Goal: Task Accomplishment & Management: Manage account settings

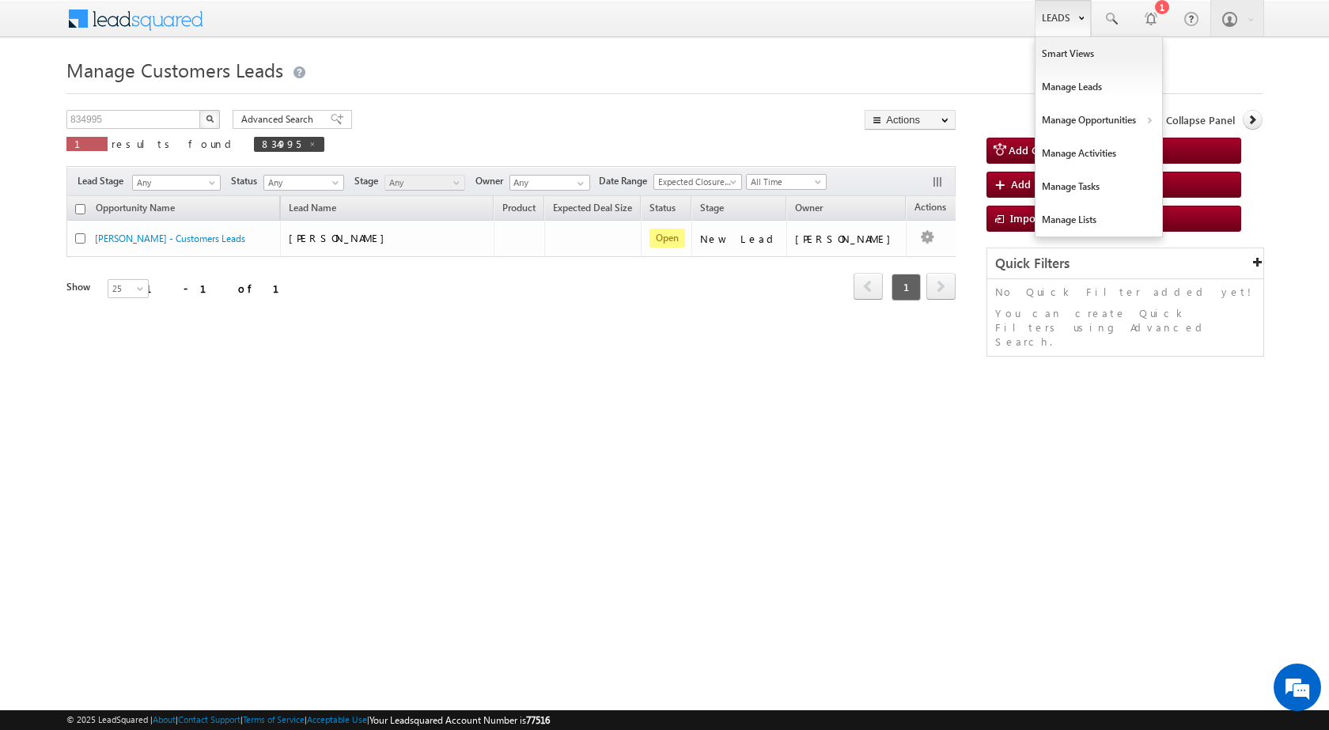
click at [1051, 14] on link "Leads" at bounding box center [1063, 18] width 56 height 36
click at [1190, 153] on link "Customers Leads" at bounding box center [1236, 154] width 145 height 33
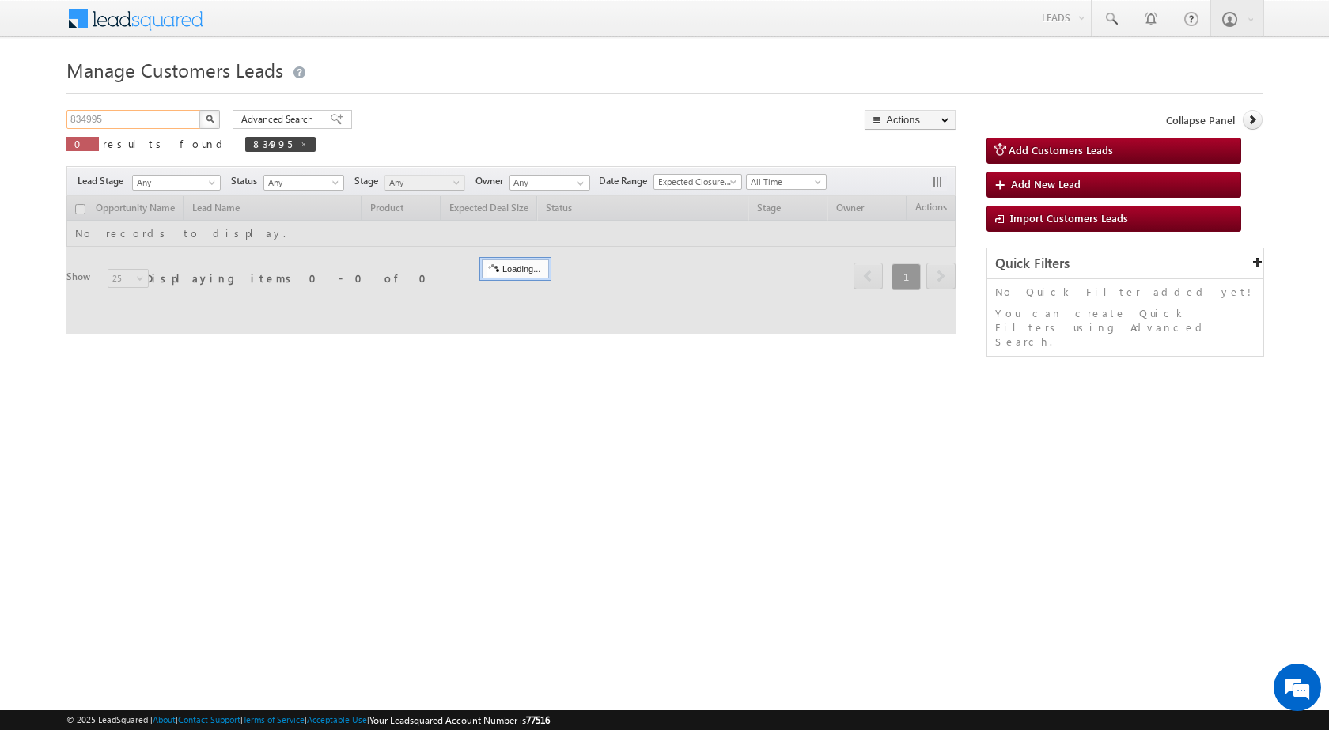
click at [126, 122] on input "834995" at bounding box center [133, 119] width 135 height 19
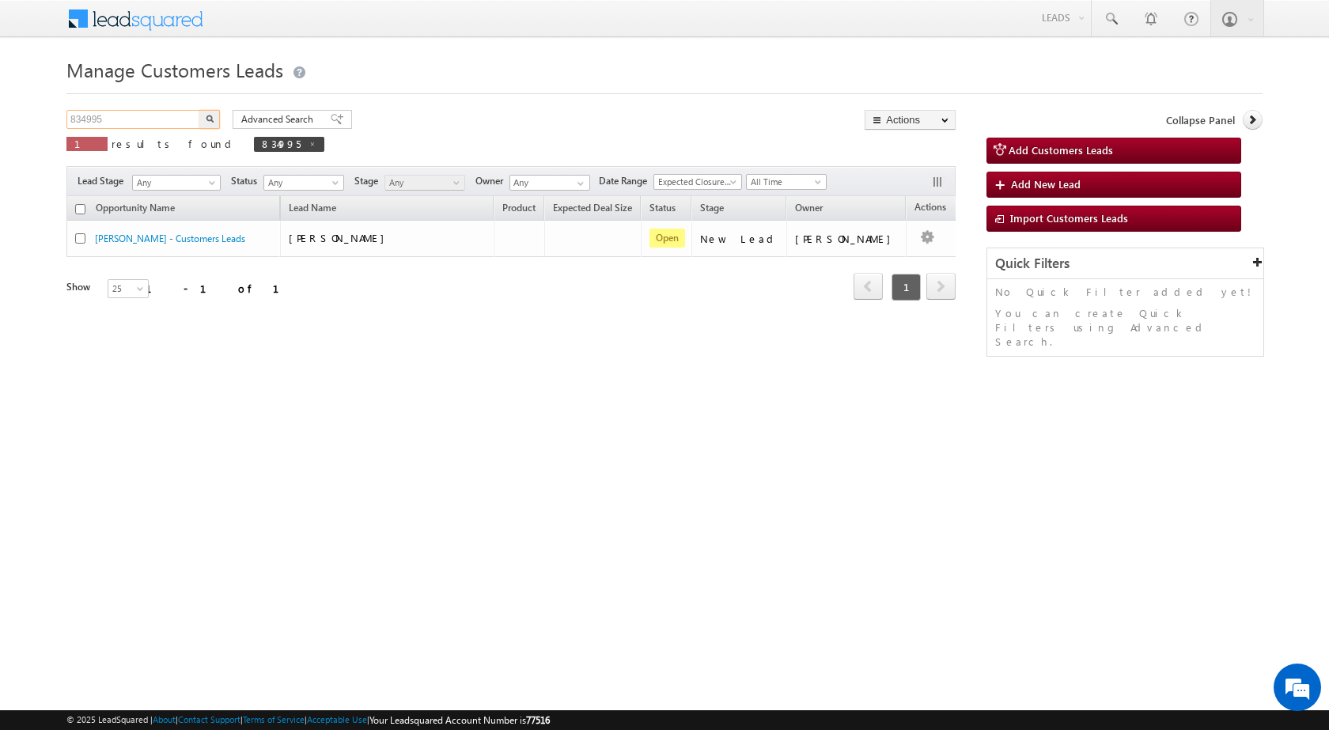
click at [126, 122] on input "834995" at bounding box center [133, 119] width 135 height 19
paste input "40821"
type input "840821"
click at [199, 110] on button "button" at bounding box center [209, 119] width 21 height 19
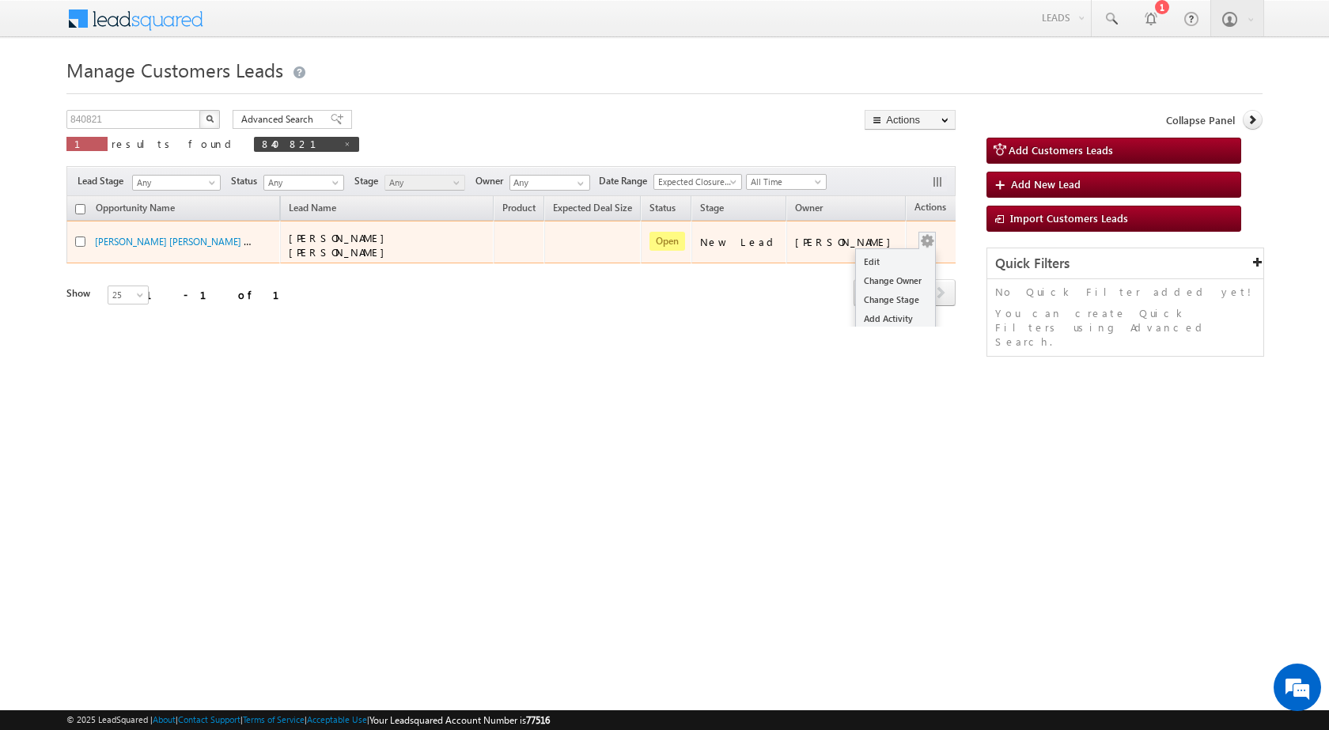
click at [919, 233] on button "button" at bounding box center [927, 241] width 16 height 16
click at [878, 255] on link "Edit" at bounding box center [895, 261] width 79 height 19
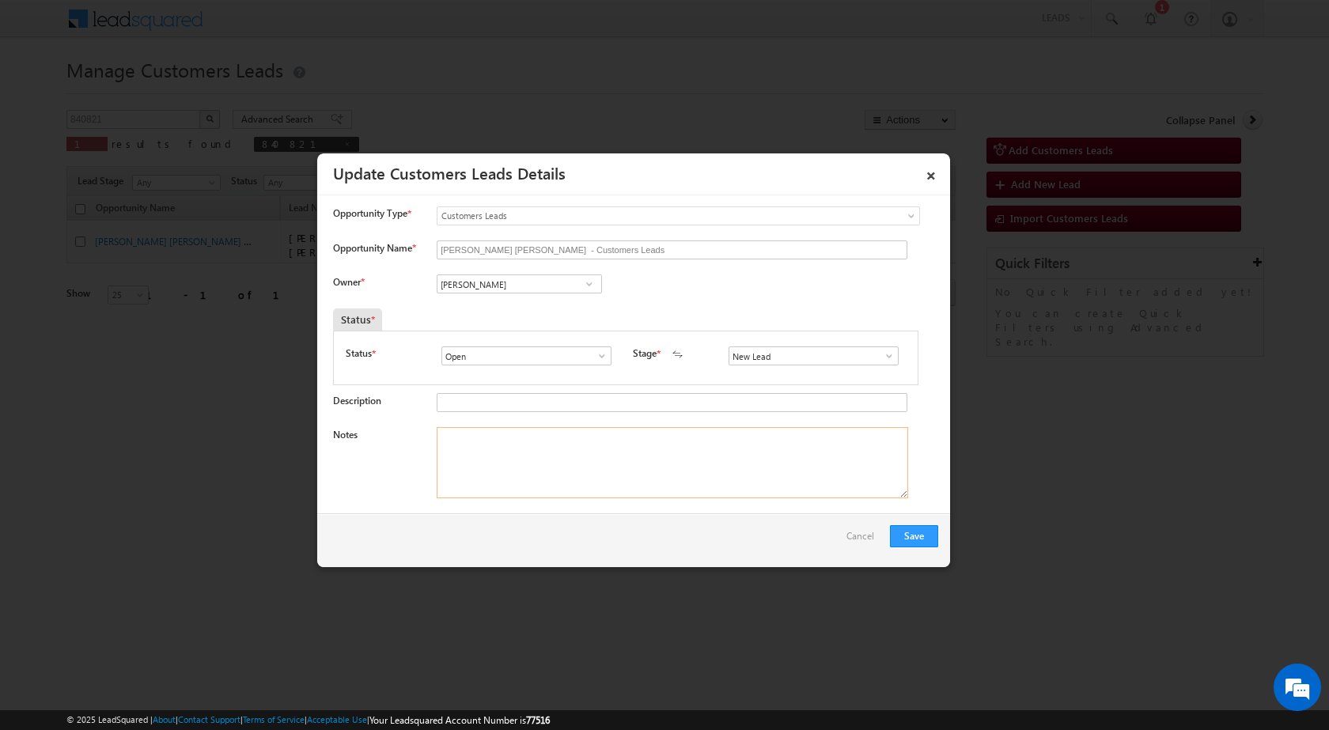
click at [612, 480] on textarea "Notes" at bounding box center [672, 462] width 471 height 71
click at [483, 290] on input "Vikas Halwai" at bounding box center [519, 283] width 165 height 19
paste input "rahul.kumar1@sgrlimited.in"
click at [504, 305] on link "Rahul Kumar rahul.kumar1@sgrlimited.in" at bounding box center [519, 308] width 165 height 30
type input "Rahul Kumar"
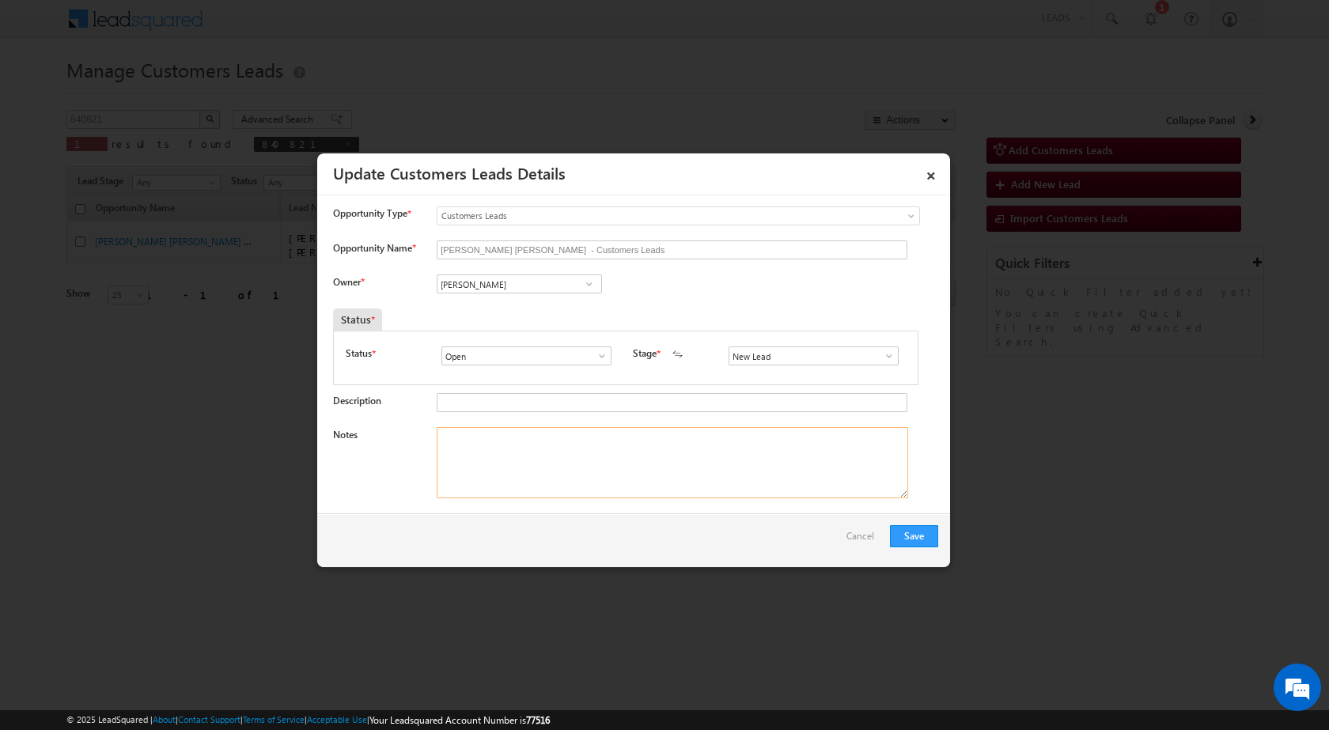
click at [484, 471] on textarea "Notes" at bounding box center [672, 462] width 471 height 71
paste textarea "MOBILE NO - 9058417944 / NAME - SUSHEEL KUMAR SARASWAT / LV - 10 LAC / RENOVATI…"
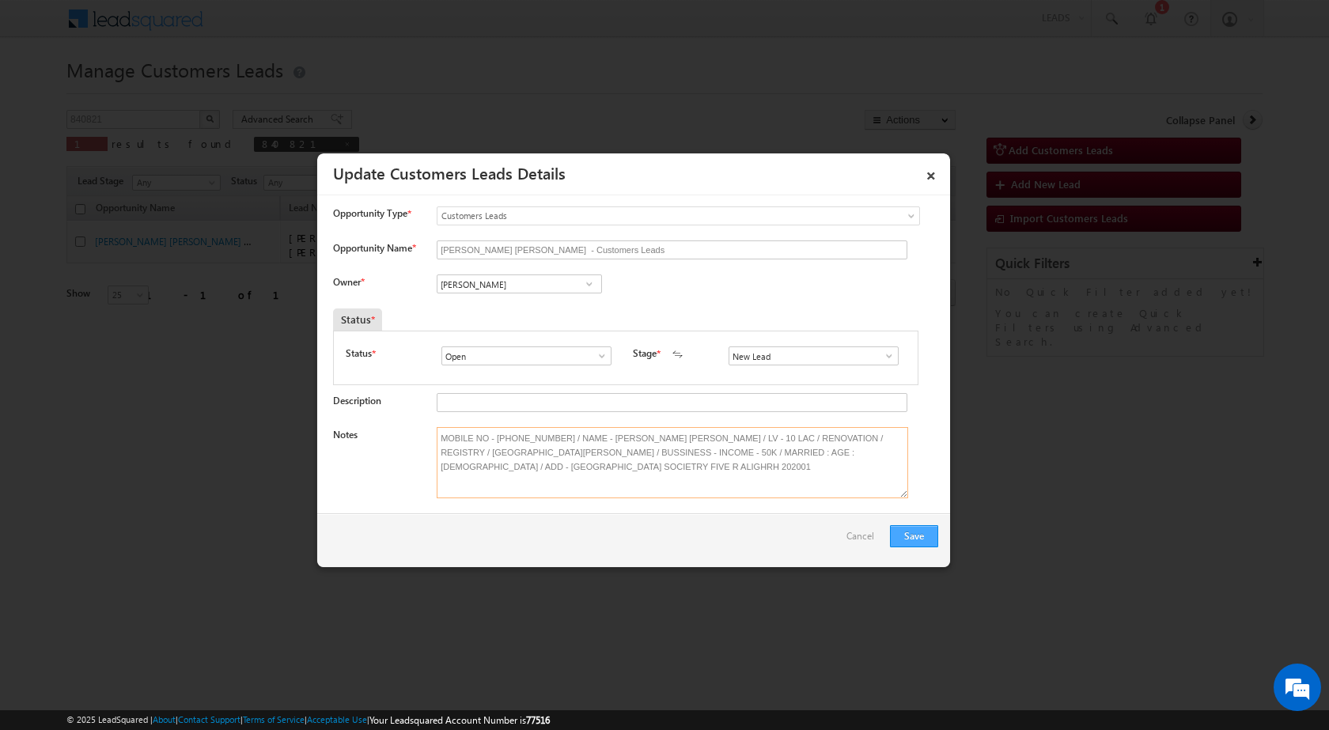
type textarea "MOBILE NO - 9058417944 / NAME - SUSHEEL KUMAR SARASWAT / LV - 10 LAC / RENOVATI…"
click at [899, 539] on button "Save" at bounding box center [914, 536] width 48 height 22
